Goal: Check status: Check status

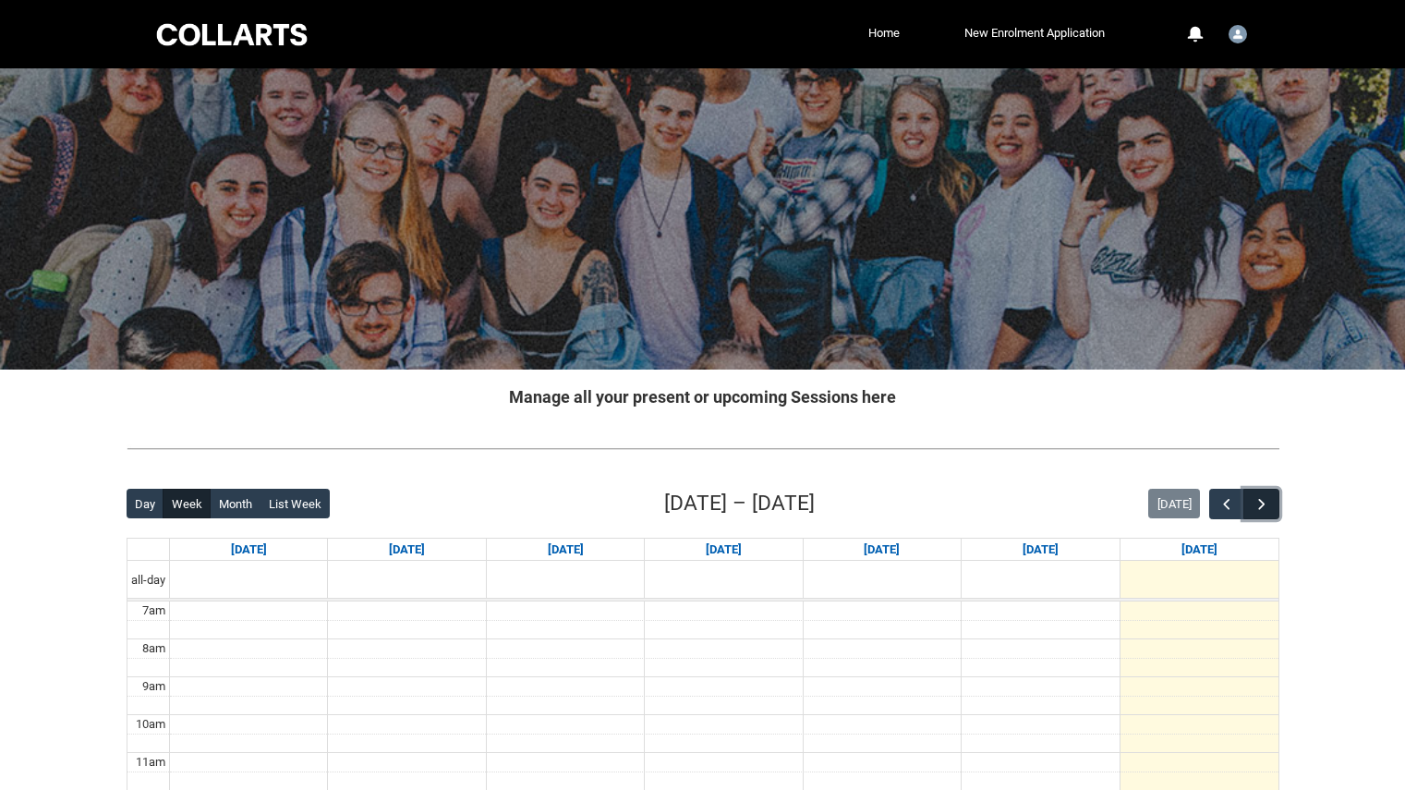
click at [1253, 495] on span "button" at bounding box center [1262, 504] width 18 height 18
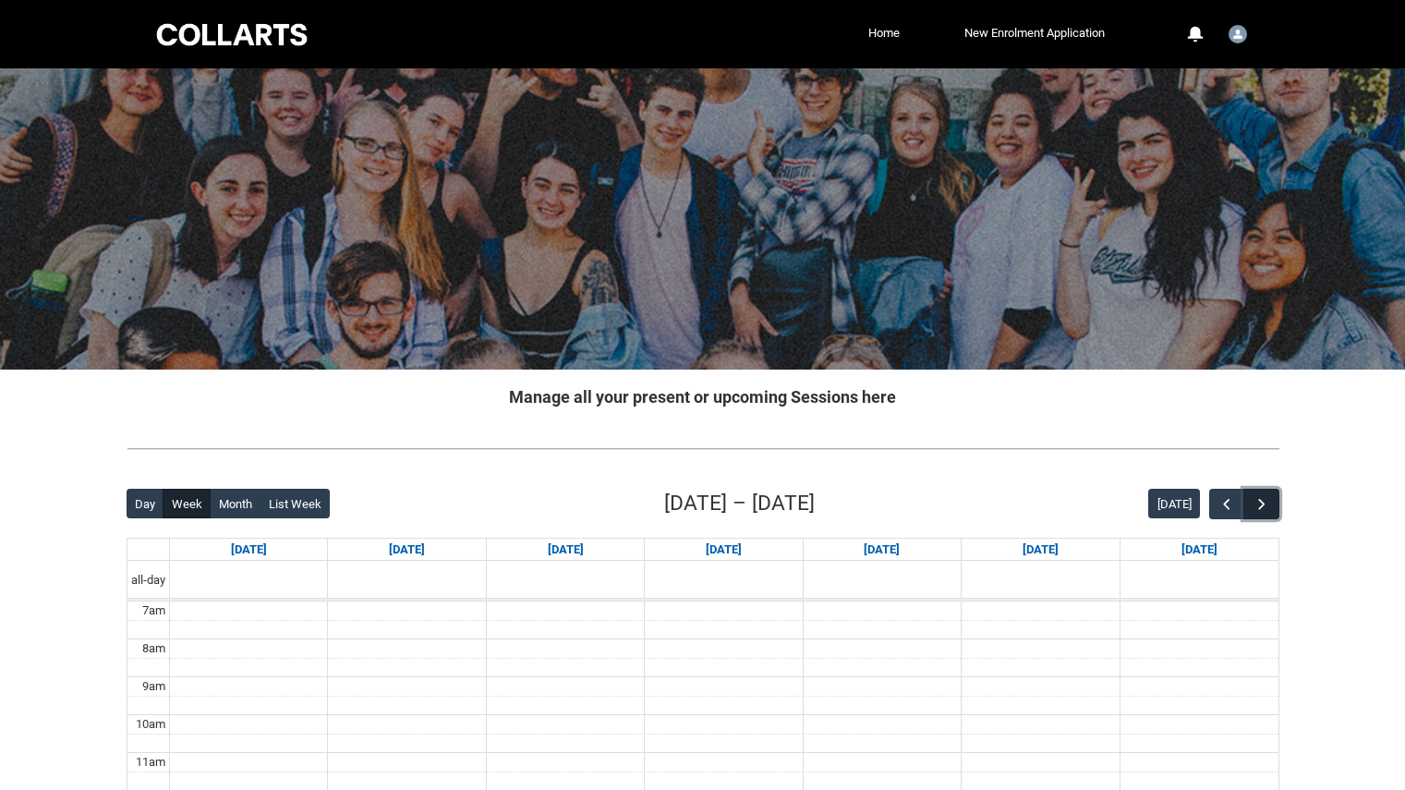
click at [1253, 495] on span "button" at bounding box center [1262, 504] width 18 height 18
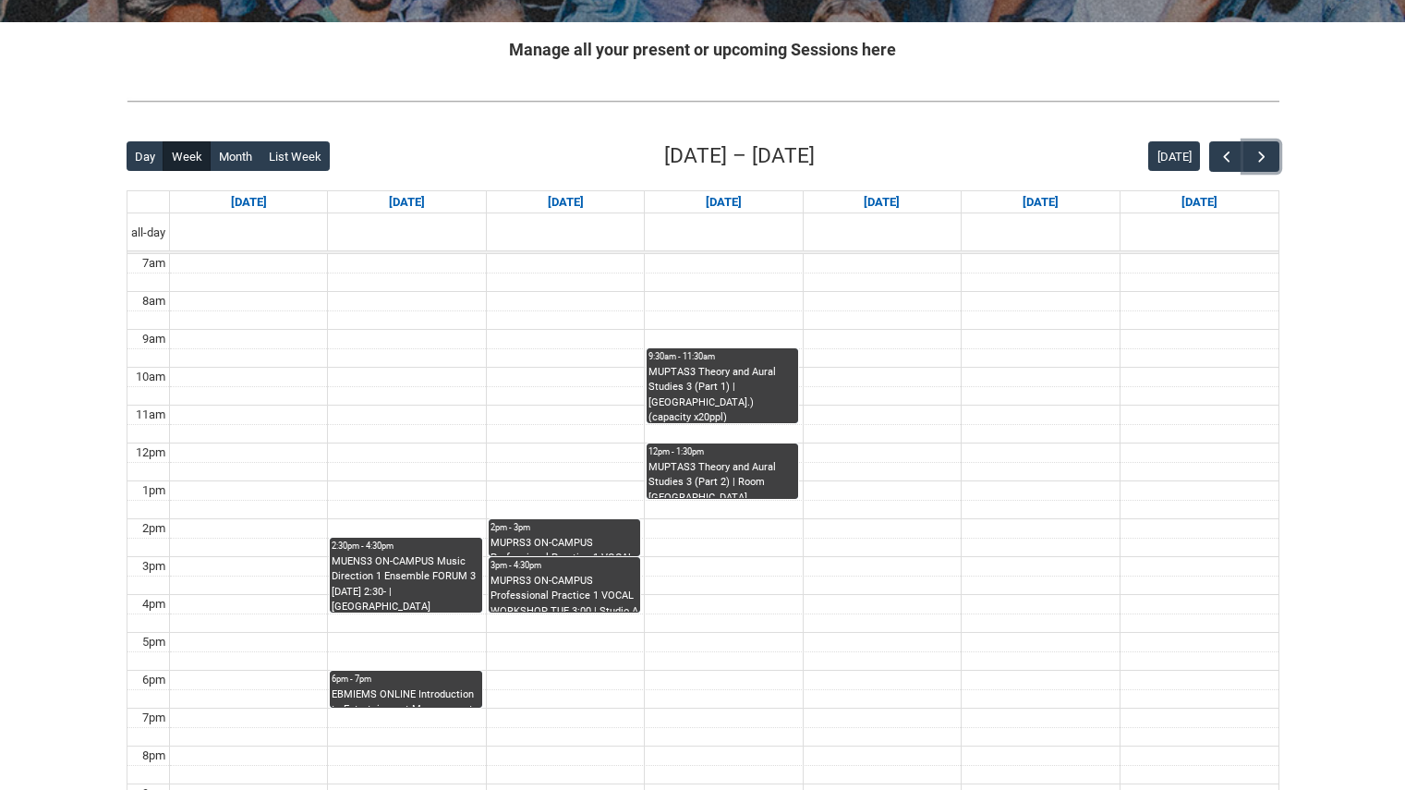
scroll to position [348, 0]
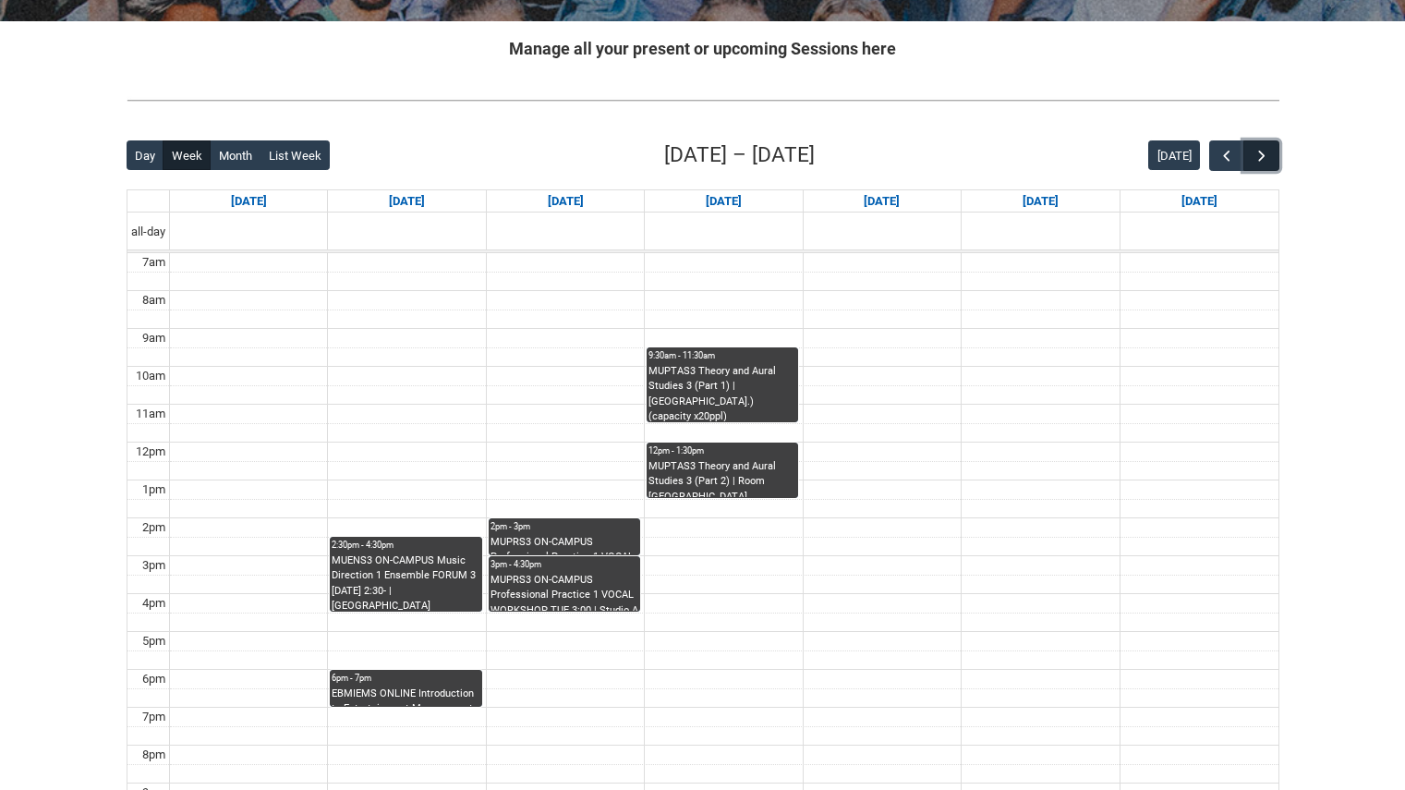
click at [1265, 144] on button "button" at bounding box center [1260, 155] width 35 height 30
click at [557, 538] on div "MUPRS3 ON-CAMPUS Professional Practice 1 VOCAL TECH CLASS [DATE] 2:00- | Front …" at bounding box center [564, 545] width 148 height 20
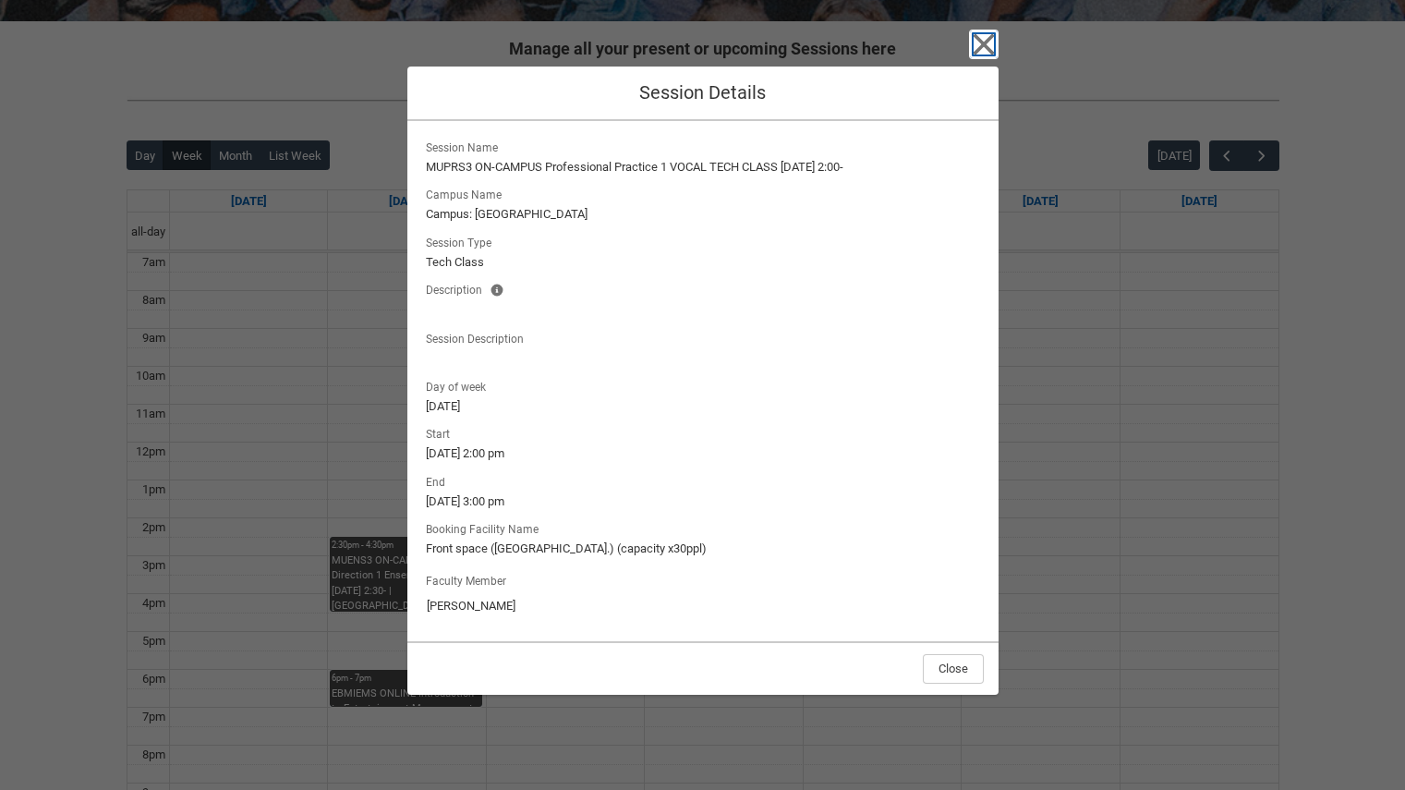
click at [970, 51] on icon "button" at bounding box center [984, 45] width 30 height 30
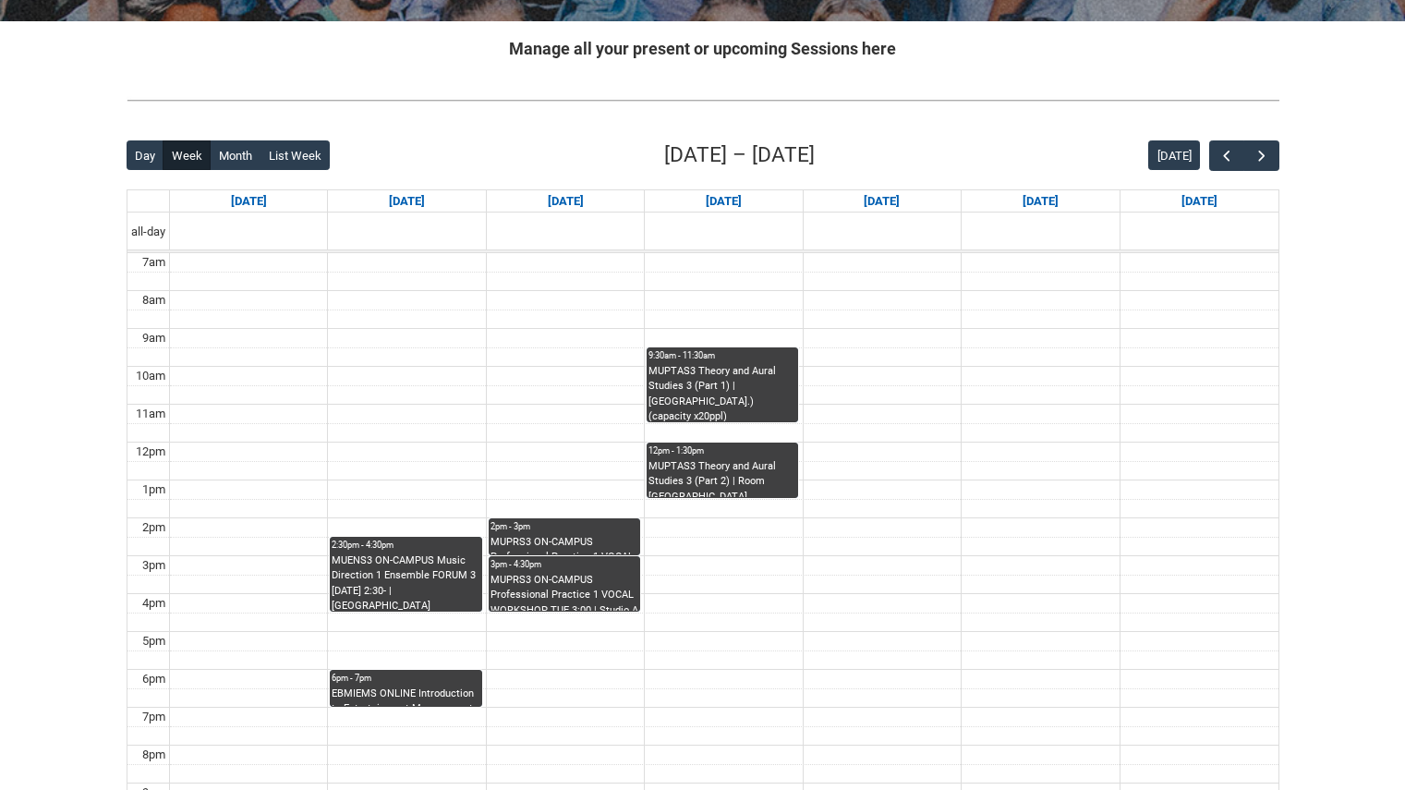
click at [554, 582] on div "MUPRS3 ON-CAMPUS Professional Practice 1 VOCAL WORKSHOP TUE 3:00 | Studio A ([G…" at bounding box center [564, 592] width 148 height 39
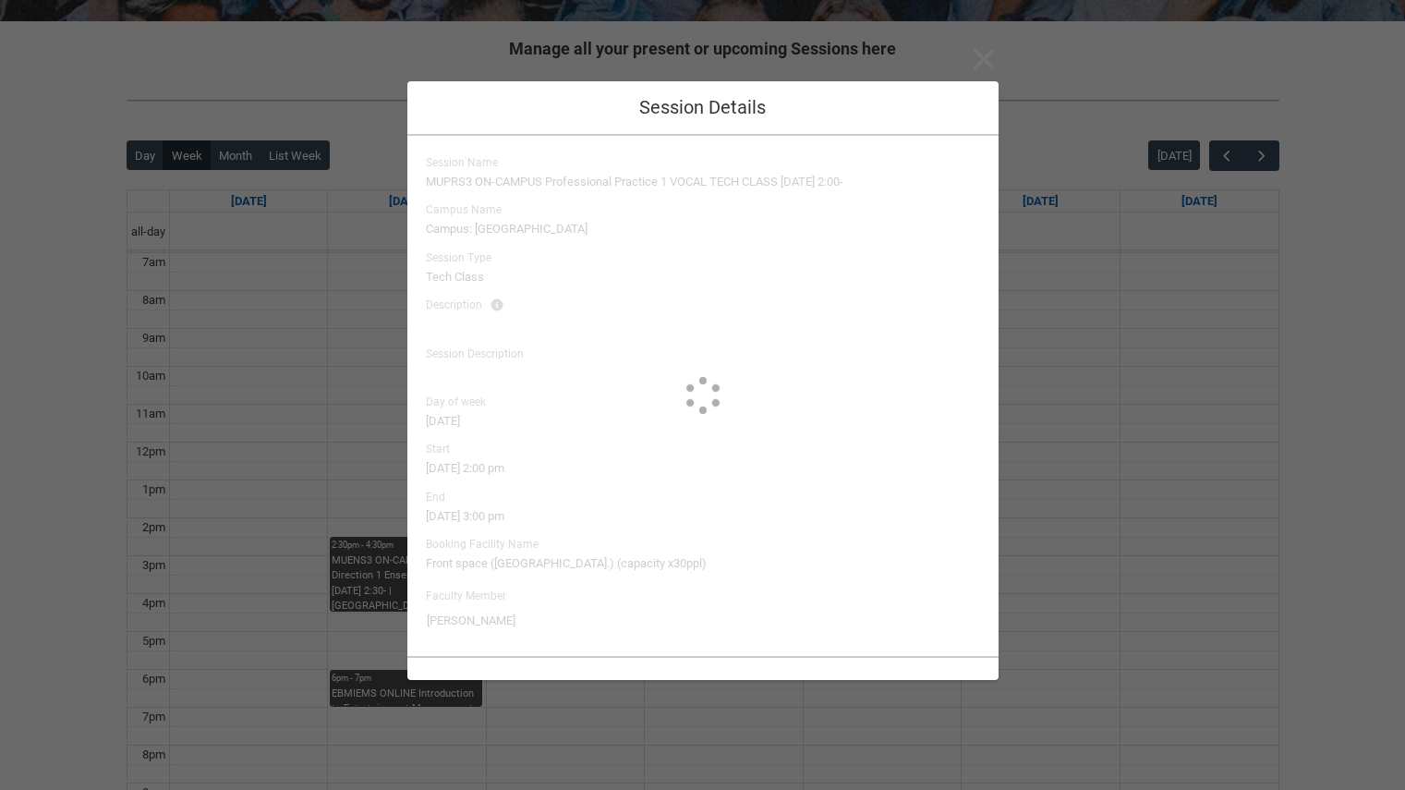
type input "[PERSON_NAME]"
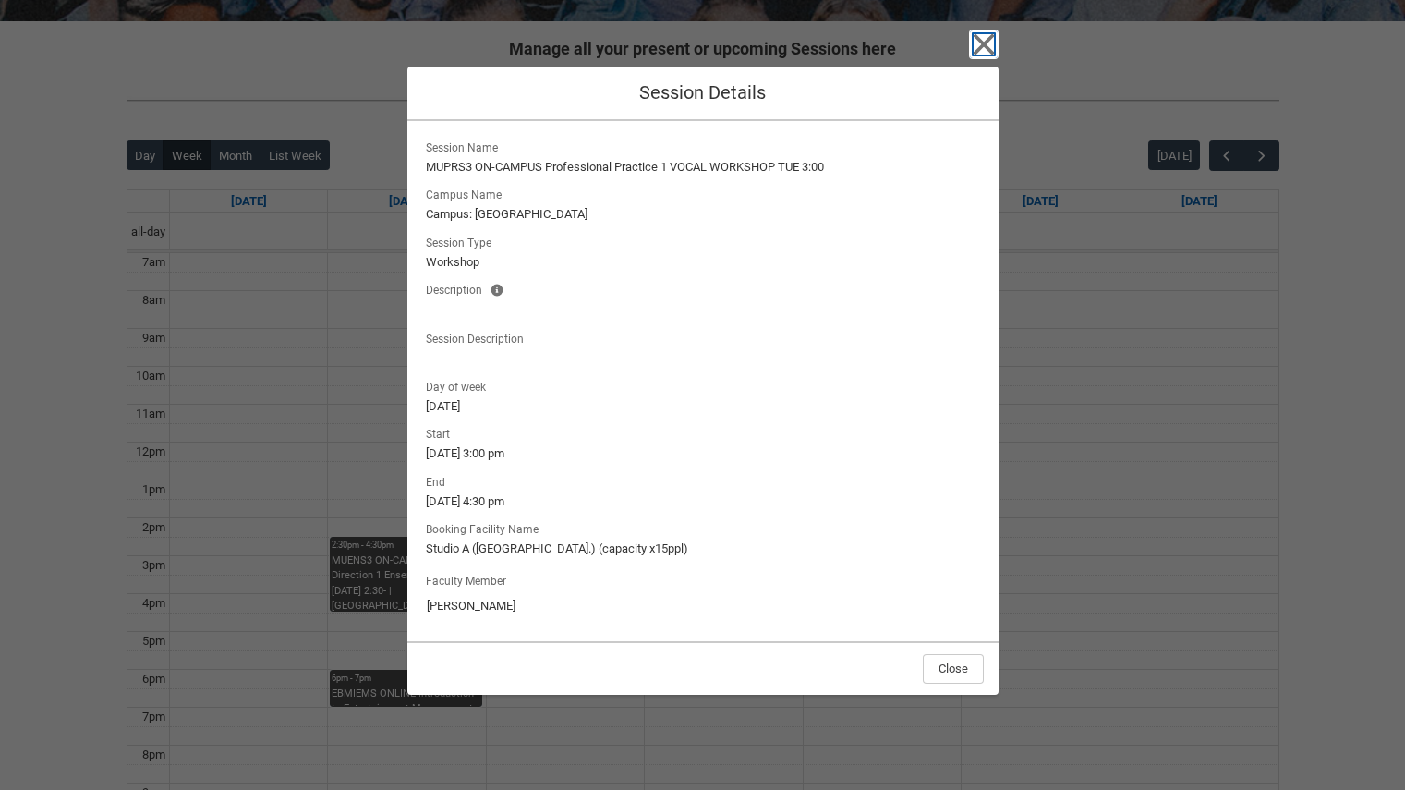
click at [975, 41] on icon "button" at bounding box center [984, 45] width 30 height 30
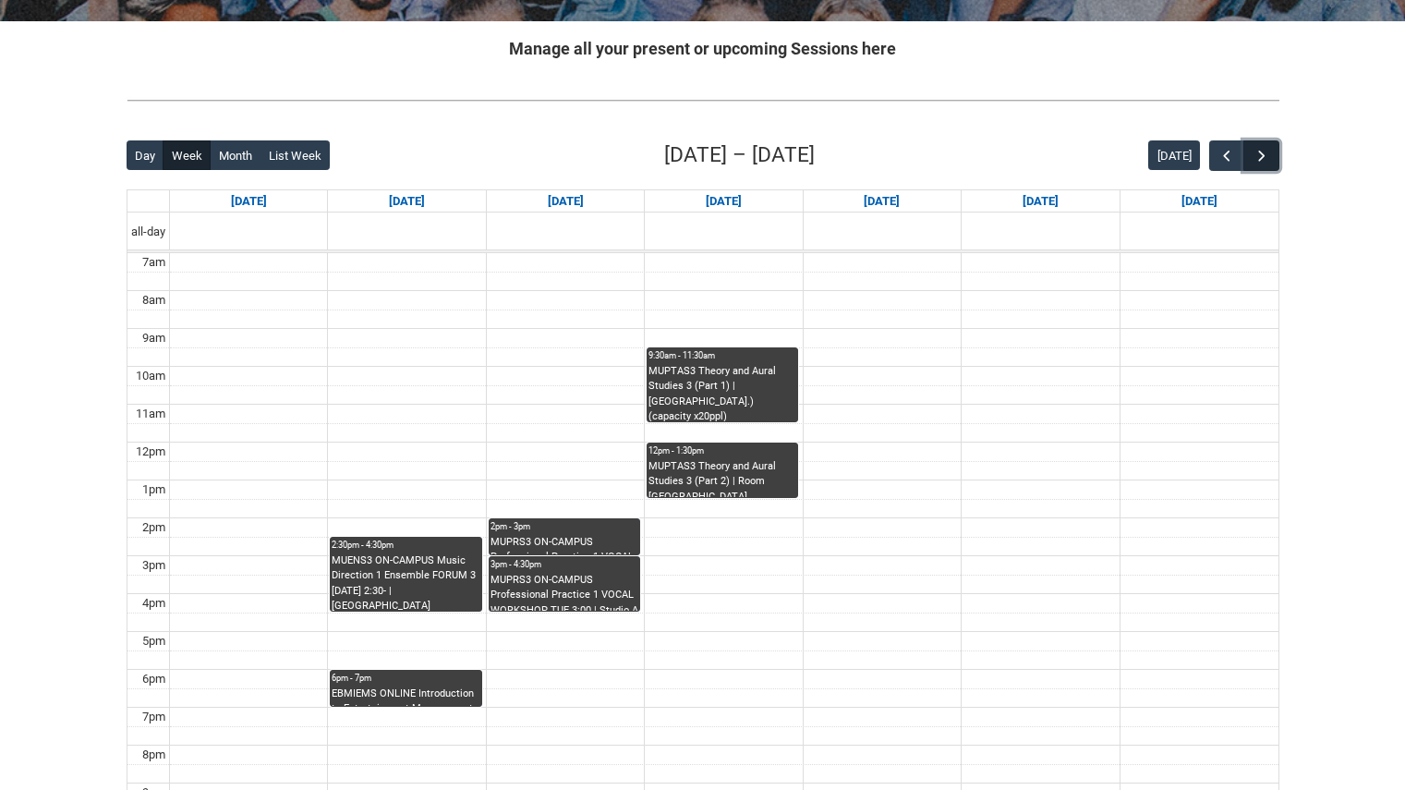
click at [1254, 146] on button "button" at bounding box center [1260, 155] width 35 height 30
